Goal: Browse casually: Explore the website without a specific task or goal

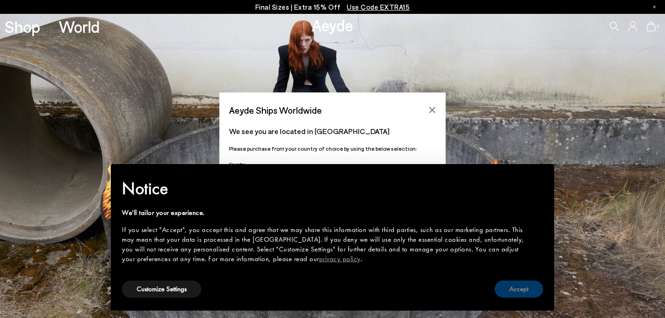
click at [516, 295] on button "Accept" at bounding box center [519, 288] width 49 height 17
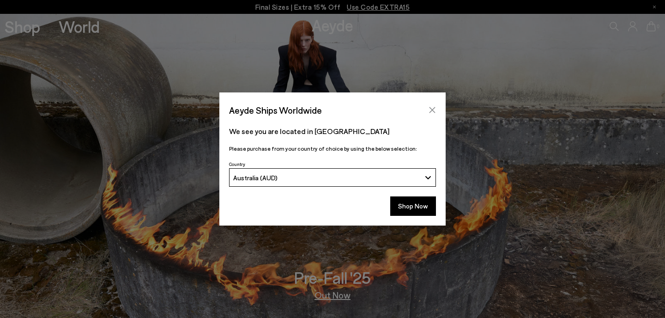
click at [432, 109] on icon "Close" at bounding box center [432, 109] width 7 height 7
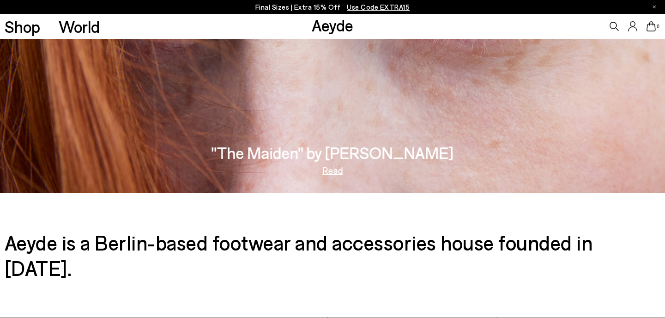
scroll to position [1472, 0]
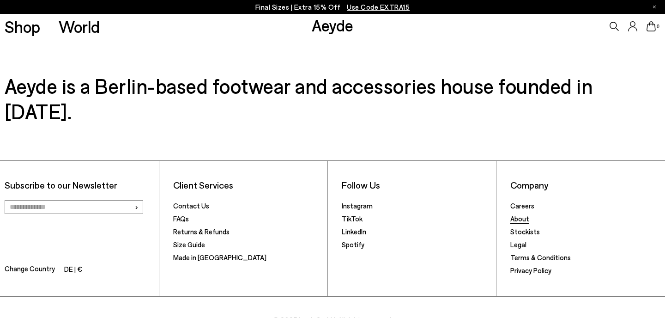
click at [517, 214] on link "About" at bounding box center [519, 218] width 19 height 8
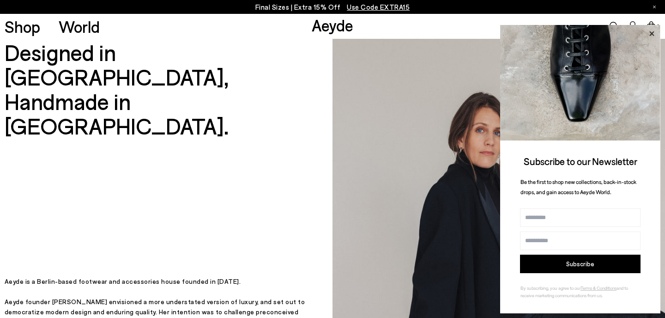
click at [654, 34] on icon at bounding box center [652, 34] width 12 height 12
click at [653, 34] on icon at bounding box center [652, 34] width 12 height 12
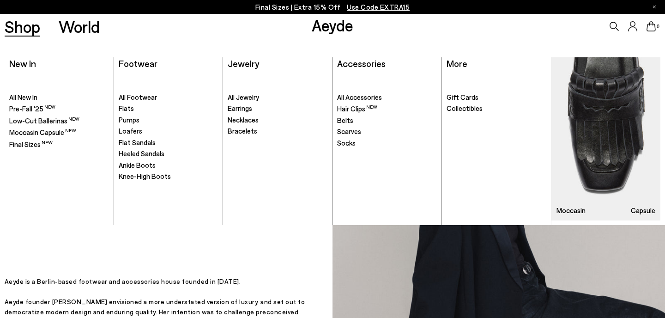
click at [125, 111] on span "Flats" at bounding box center [126, 108] width 15 height 8
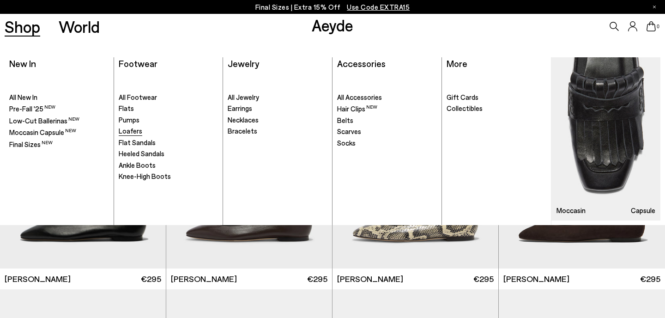
click at [131, 134] on span "Loafers" at bounding box center [131, 131] width 24 height 8
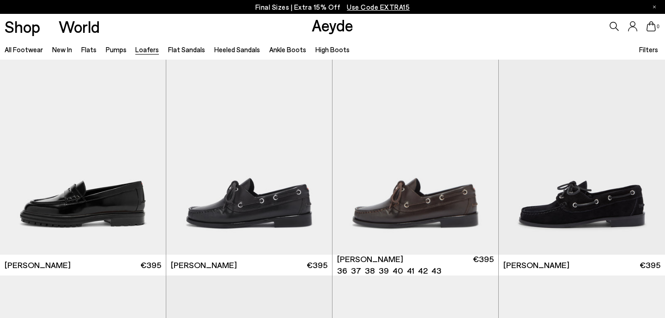
scroll to position [677, 0]
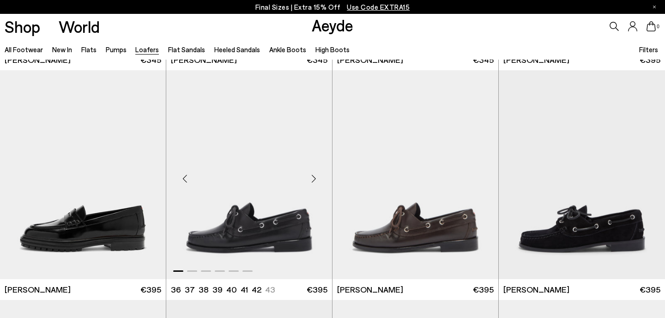
click at [313, 180] on div "Next slide" at bounding box center [314, 178] width 28 height 28
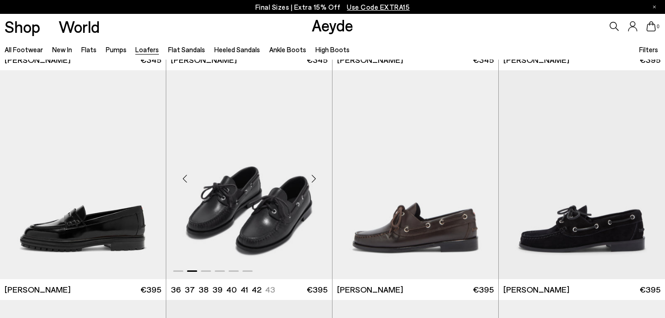
click at [315, 178] on div "Next slide" at bounding box center [314, 178] width 28 height 28
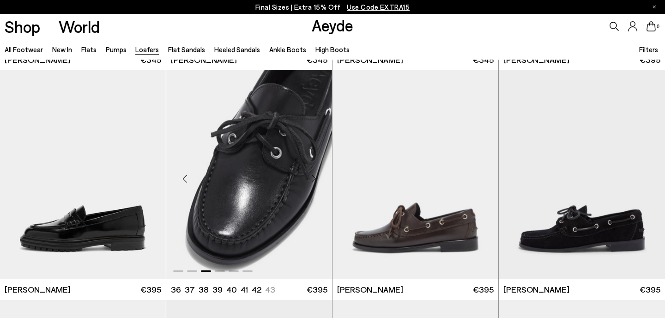
click at [315, 174] on div "Next slide" at bounding box center [314, 178] width 28 height 28
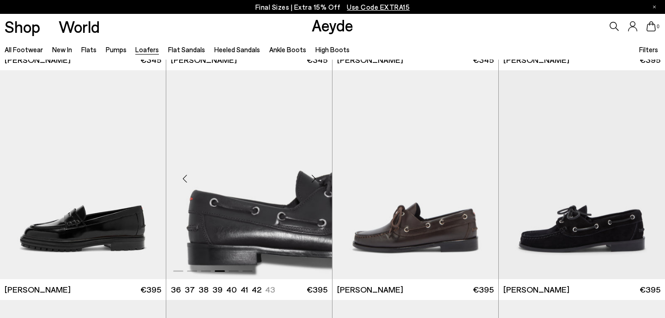
click at [315, 174] on div "Next slide" at bounding box center [314, 178] width 28 height 28
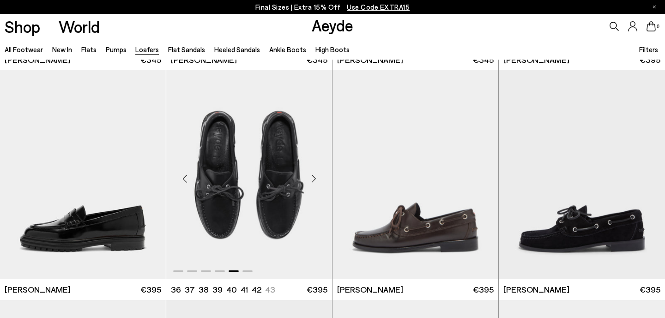
click at [315, 174] on div "Next slide" at bounding box center [314, 178] width 28 height 28
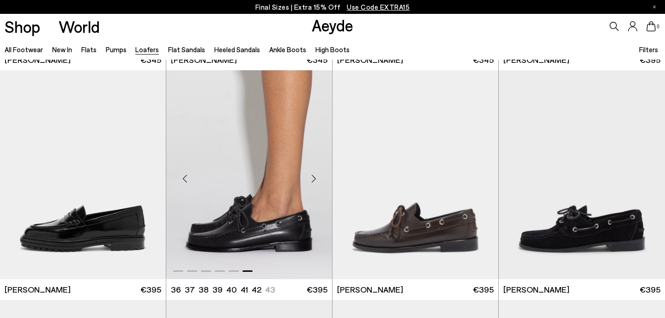
click at [312, 176] on div "Next slide" at bounding box center [314, 178] width 28 height 28
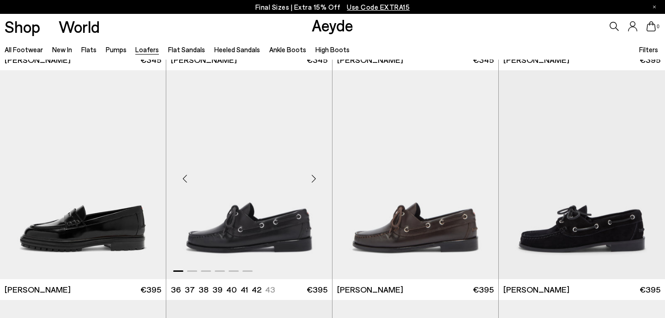
click at [312, 176] on div "Next slide" at bounding box center [314, 178] width 28 height 28
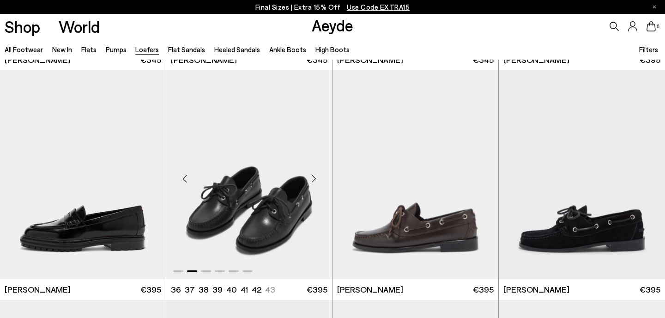
click at [312, 176] on div "Next slide" at bounding box center [314, 178] width 28 height 28
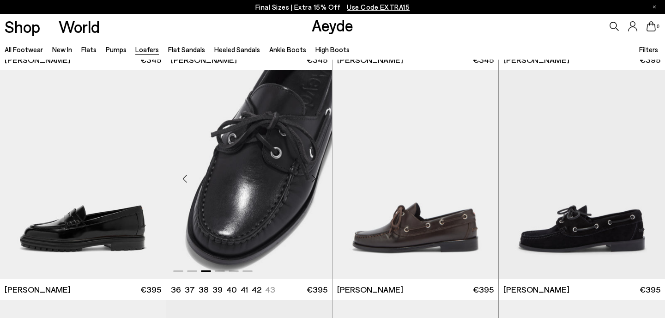
click at [312, 176] on div "Next slide" at bounding box center [314, 178] width 28 height 28
